Goal: Register for event/course

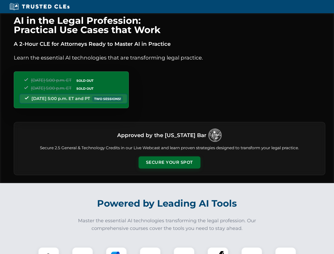
click at [169, 162] on button "Secure Your Spot" at bounding box center [169, 162] width 62 height 12
click at [49, 250] on img at bounding box center [48, 257] width 15 height 15
click at [82, 250] on div at bounding box center [82, 257] width 21 height 21
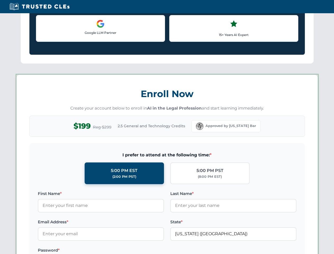
click at [150, 250] on label "Password *" at bounding box center [101, 250] width 126 height 6
